Goal: Information Seeking & Learning: Learn about a topic

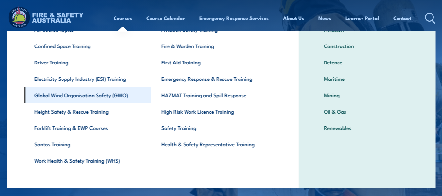
scroll to position [50, 0]
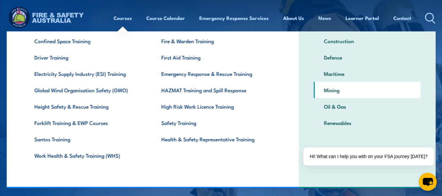
click at [328, 89] on link "Mining" at bounding box center [366, 90] width 107 height 16
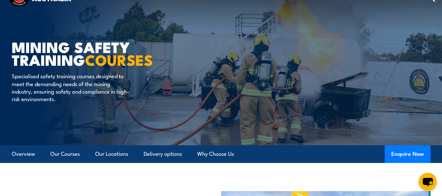
scroll to position [33, 0]
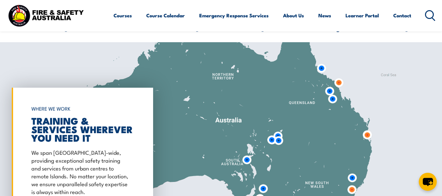
scroll to position [720, 0]
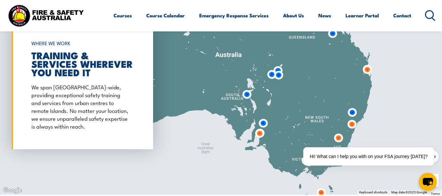
click at [248, 96] on img at bounding box center [247, 94] width 12 height 12
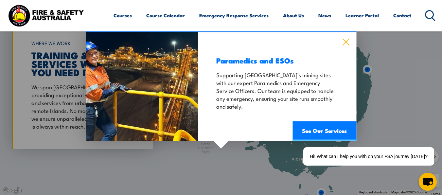
click at [345, 42] on icon at bounding box center [346, 42] width 7 height 7
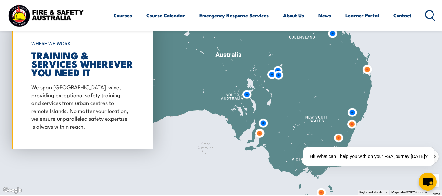
click at [263, 123] on img at bounding box center [263, 123] width 12 height 12
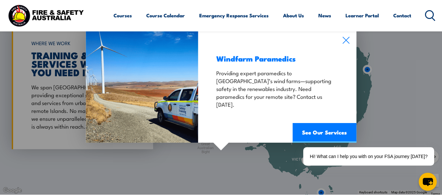
drag, startPoint x: 344, startPoint y: 39, endPoint x: 321, endPoint y: 47, distance: 25.0
click at [344, 39] on icon at bounding box center [346, 40] width 8 height 7
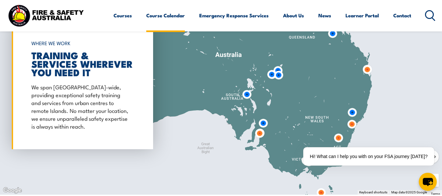
click at [166, 15] on link "Course Calendar" at bounding box center [165, 16] width 39 height 16
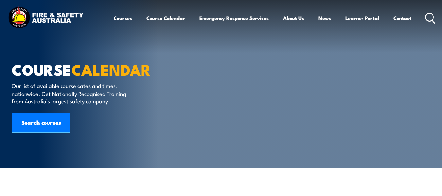
click at [36, 119] on link "Search courses" at bounding box center [41, 123] width 59 height 20
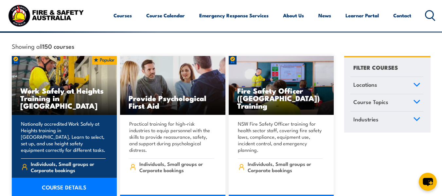
scroll to position [196, 0]
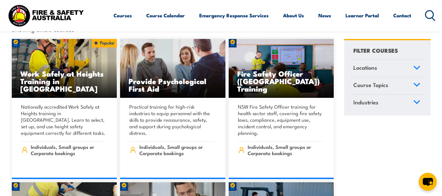
click at [417, 65] on icon at bounding box center [416, 67] width 7 height 5
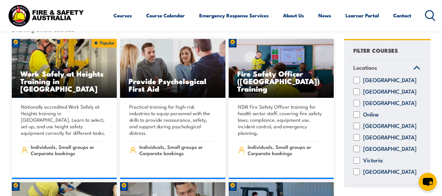
click at [356, 140] on input "[GEOGRAPHIC_DATA]" at bounding box center [356, 137] width 7 height 7
checkbox input "true"
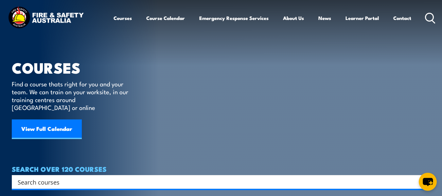
scroll to position [33, 0]
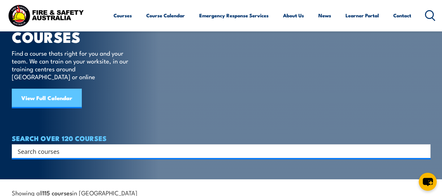
click at [62, 91] on link "View Full Calendar" at bounding box center [47, 99] width 70 height 20
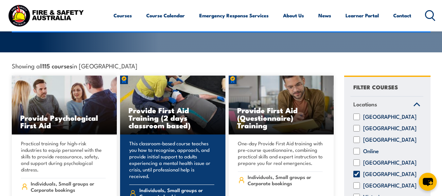
scroll to position [164, 0]
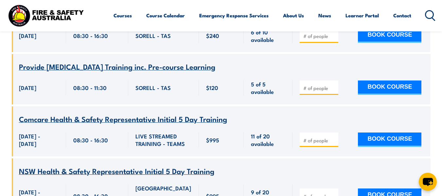
scroll to position [2355, 0]
